Goal: Transaction & Acquisition: Purchase product/service

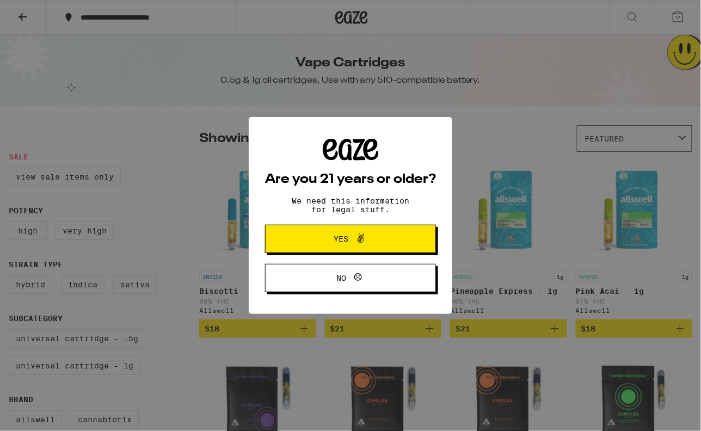
click at [328, 240] on span "Yes" at bounding box center [350, 239] width 83 height 14
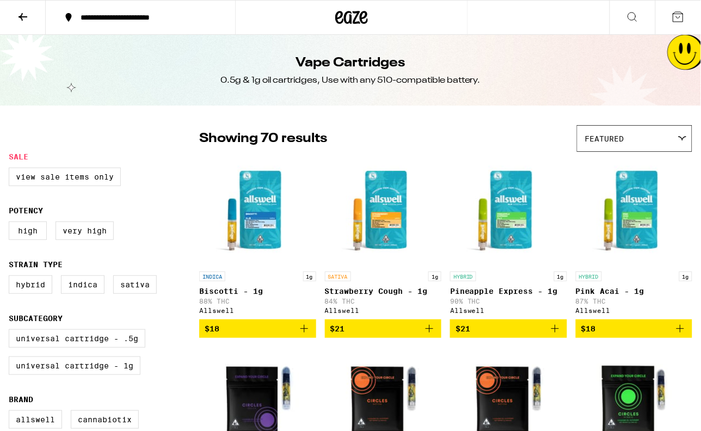
click at [507, 224] on img "Open page for Pineapple Express - 1g from Allswell" at bounding box center [508, 211] width 109 height 109
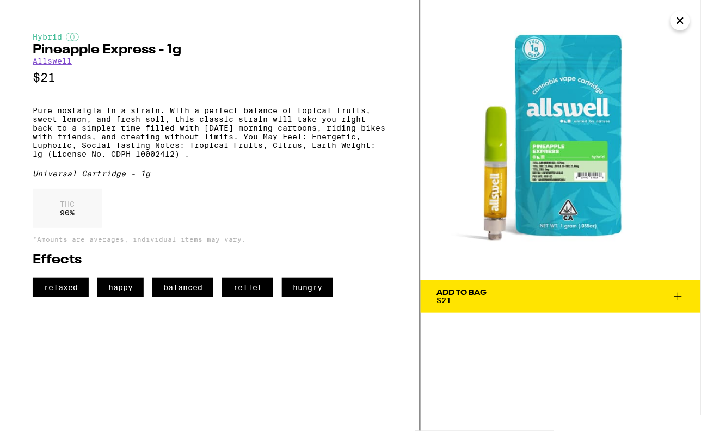
click at [678, 24] on icon "Close" at bounding box center [680, 21] width 13 height 16
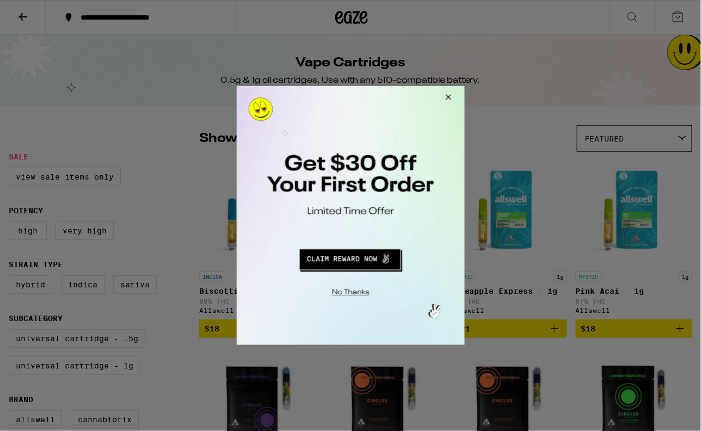
click at [451, 95] on button "Close Modal" at bounding box center [445, 98] width 29 height 26
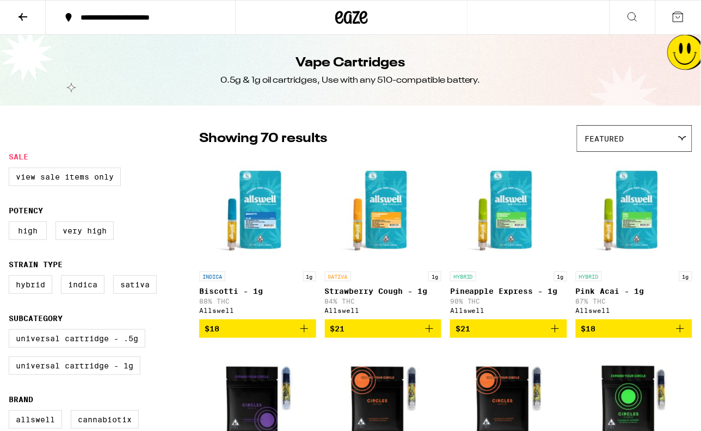
click at [26, 15] on icon at bounding box center [22, 16] width 13 height 13
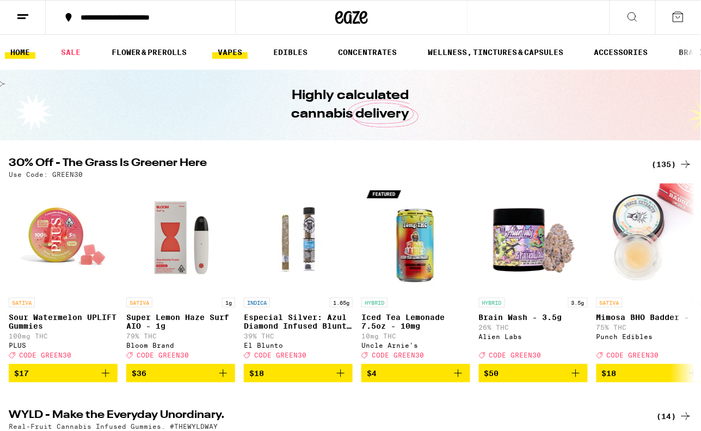
click at [224, 57] on link "VAPES" at bounding box center [229, 52] width 35 height 13
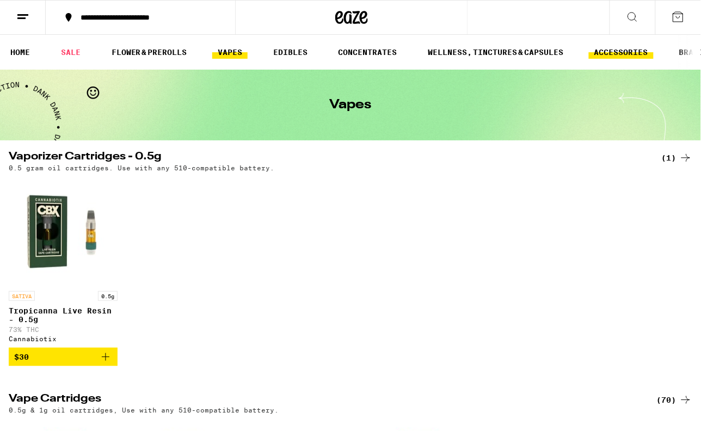
click at [625, 50] on link "ACCESSORIES" at bounding box center [621, 52] width 65 height 13
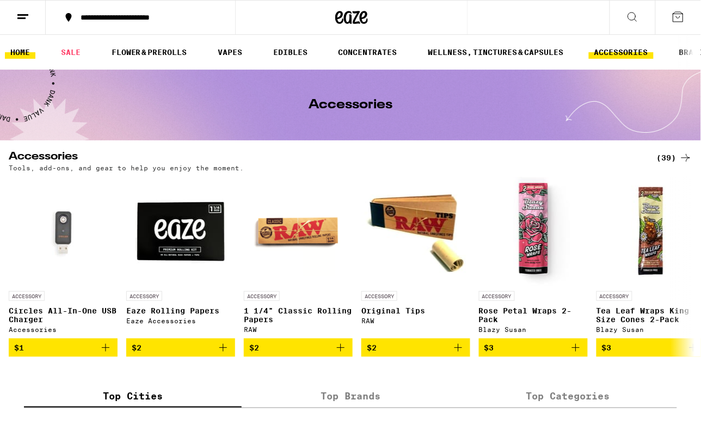
click at [23, 55] on link "HOME" at bounding box center [20, 52] width 30 height 13
